Goal: Complete application form

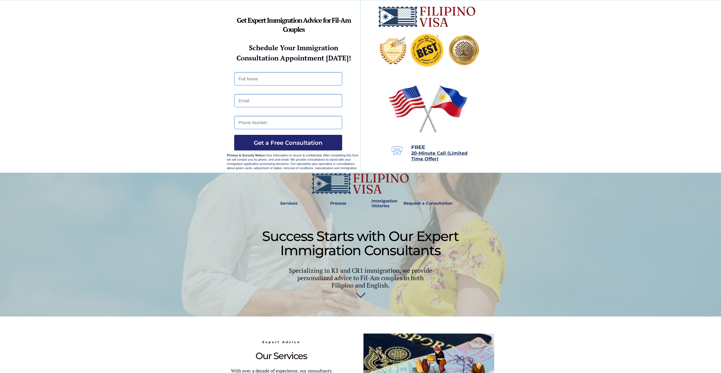
click at [279, 77] on input "text" at bounding box center [288, 78] width 108 height 13
type input "[PERSON_NAME]"
type input "[EMAIL_ADDRESS][DOMAIN_NAME]"
type input "09951845058"
click at [285, 142] on span "Get a Free Consultation" at bounding box center [288, 143] width 108 height 7
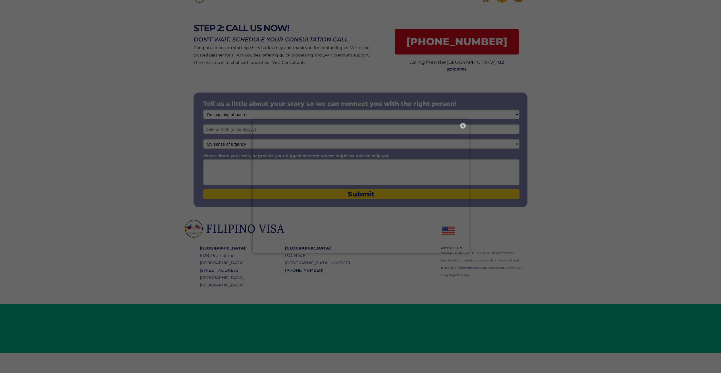
scroll to position [31, 0]
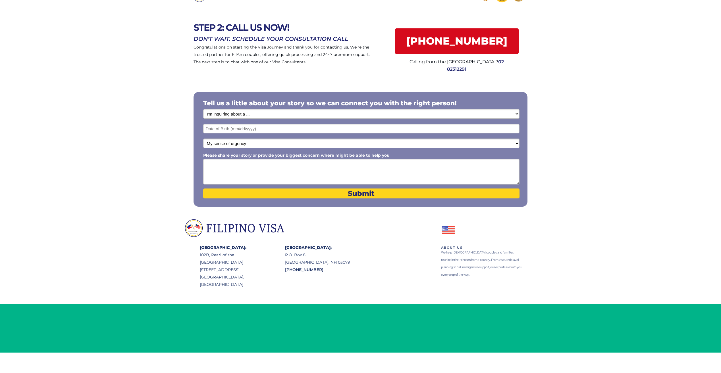
click at [270, 111] on select "I'm inquiring about a ... I don't know or other services Retirement Visa for Th…" at bounding box center [361, 114] width 316 height 10
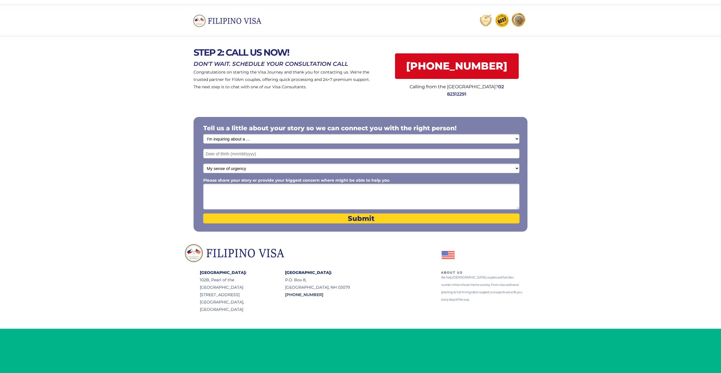
scroll to position [2, 0]
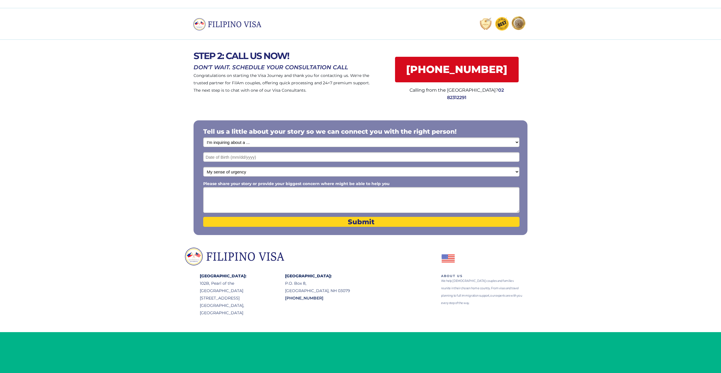
click at [275, 142] on select "I'm inquiring about a ... I don't know or other services Retirement Visa for Th…" at bounding box center [361, 143] width 316 height 10
